Goal: Task Accomplishment & Management: Manage account settings

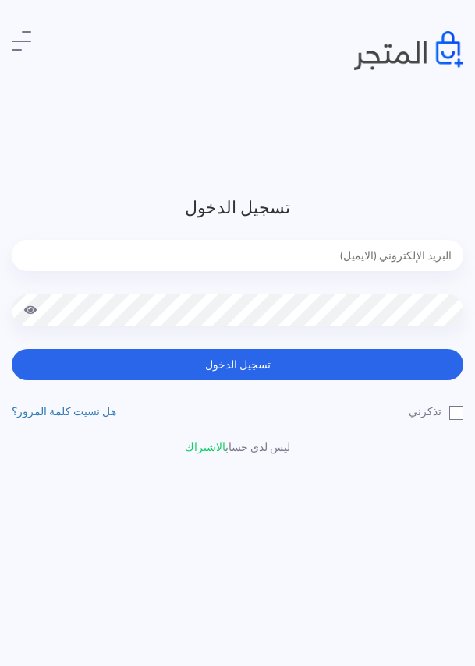
click at [420, 249] on input "email" at bounding box center [237, 255] width 451 height 31
type input "[EMAIL_ADDRESS][DOMAIN_NAME]"
click at [12, 349] on button "تسجيل الدخول" at bounding box center [237, 364] width 451 height 31
click at [456, 409] on label "تذكرني" at bounding box center [435, 412] width 55 height 16
click at [456, 409] on input "تذكرني" at bounding box center [458, 409] width 10 height 10
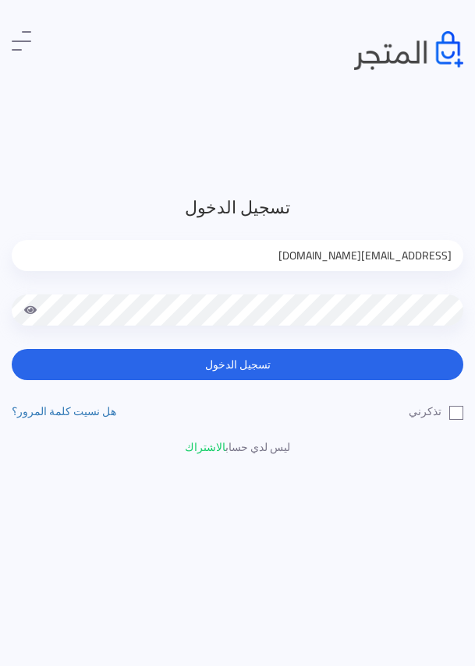
checkbox input "true"
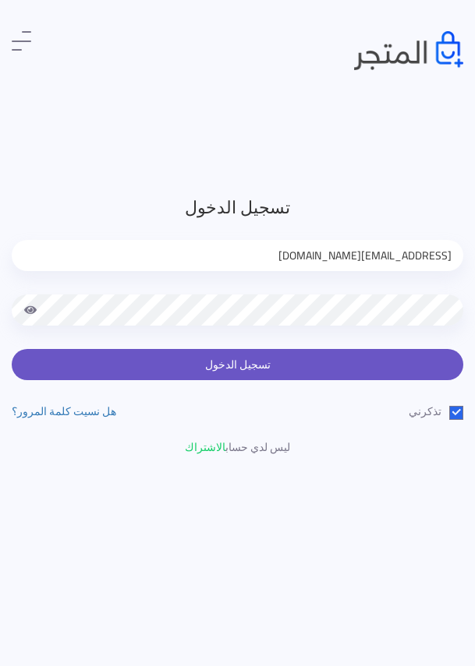
click at [294, 354] on button "تسجيل الدخول" at bounding box center [237, 364] width 451 height 31
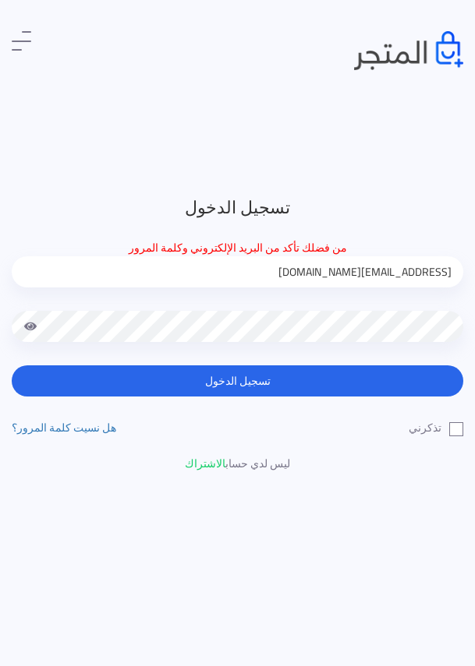
click at [30, 326] on span at bounding box center [30, 326] width 14 height 31
click at [454, 430] on label "تذكرني" at bounding box center [435, 428] width 55 height 16
click at [454, 430] on input "تذكرني" at bounding box center [458, 425] width 10 height 10
checkbox input "true"
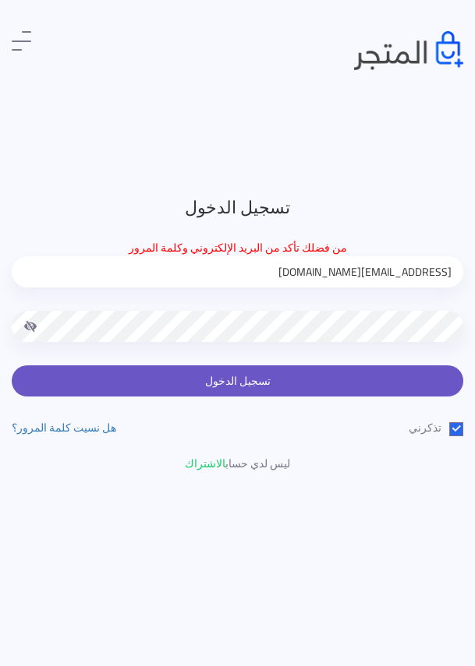
click at [415, 383] on button "تسجيل الدخول" at bounding box center [237, 380] width 451 height 31
